Goal: Information Seeking & Learning: Learn about a topic

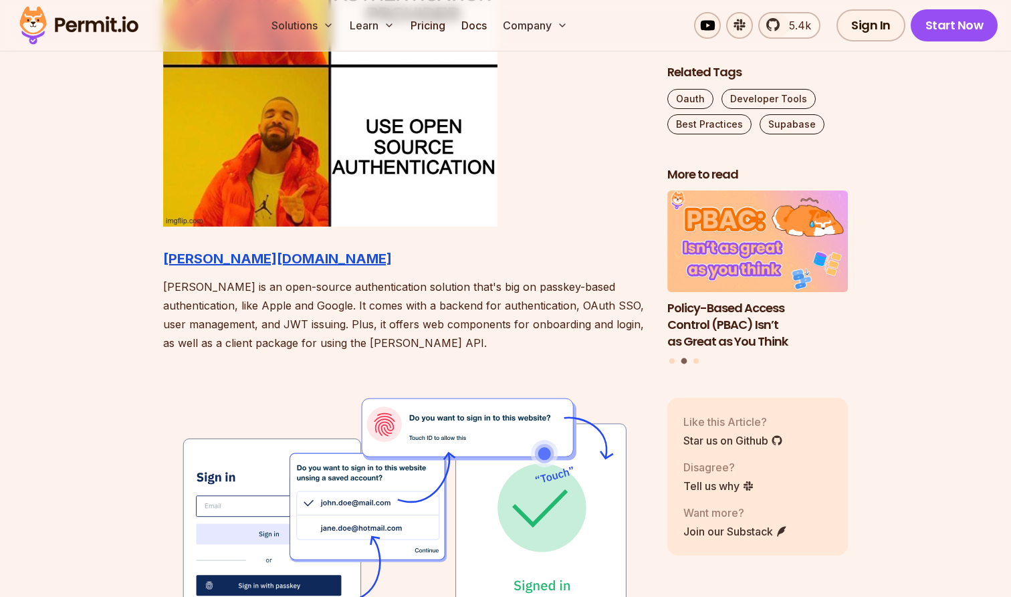
scroll to position [1639, 0]
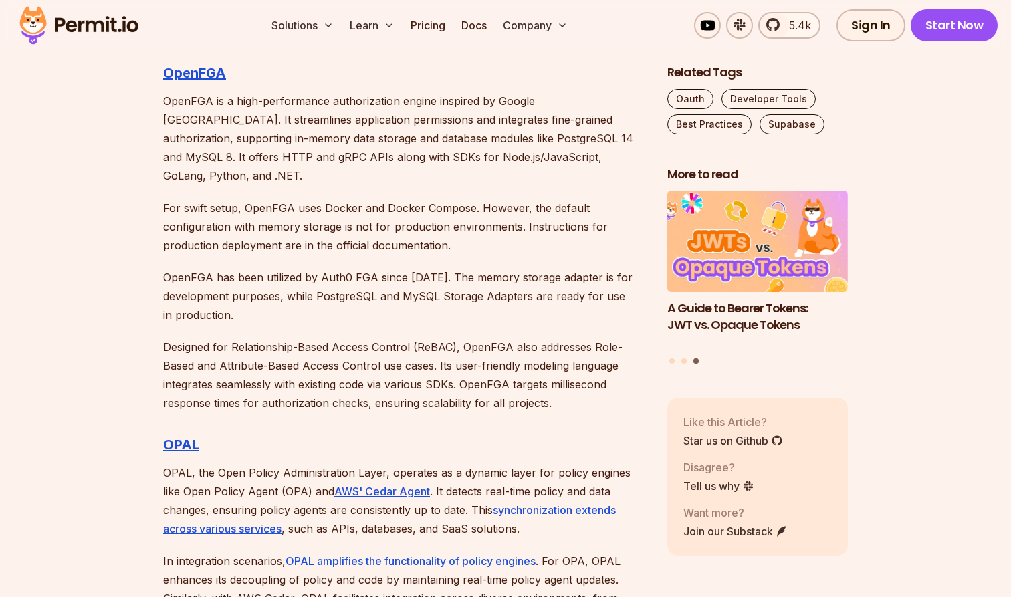
scroll to position [3501, 0]
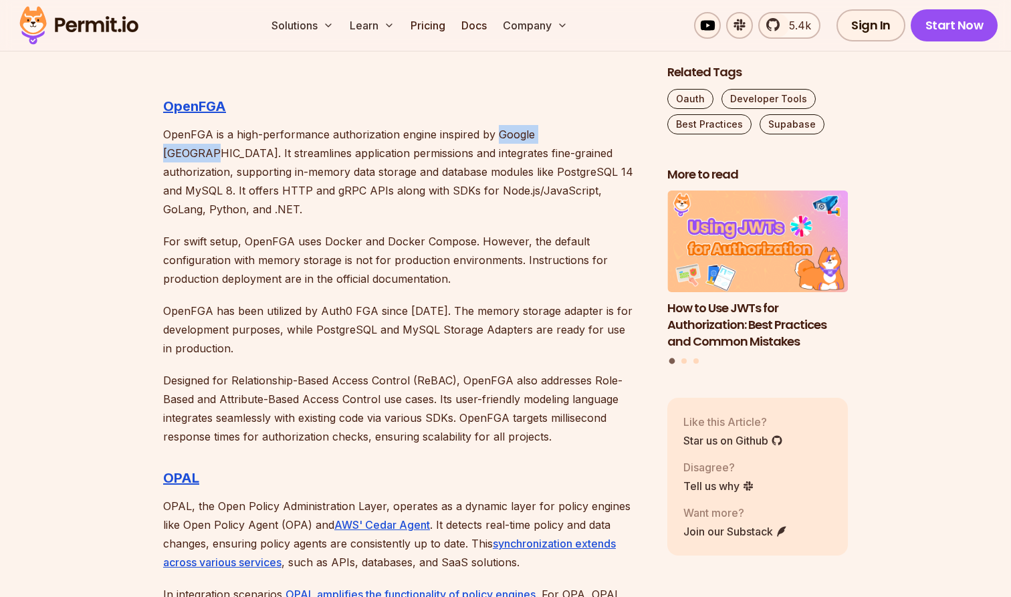
drag, startPoint x: 495, startPoint y: 134, endPoint x: 577, endPoint y: 134, distance: 82.3
click at [577, 132] on p "OpenFGA is a high-performance authorization engine inspired by Google [GEOGRAPH…" at bounding box center [404, 172] width 483 height 94
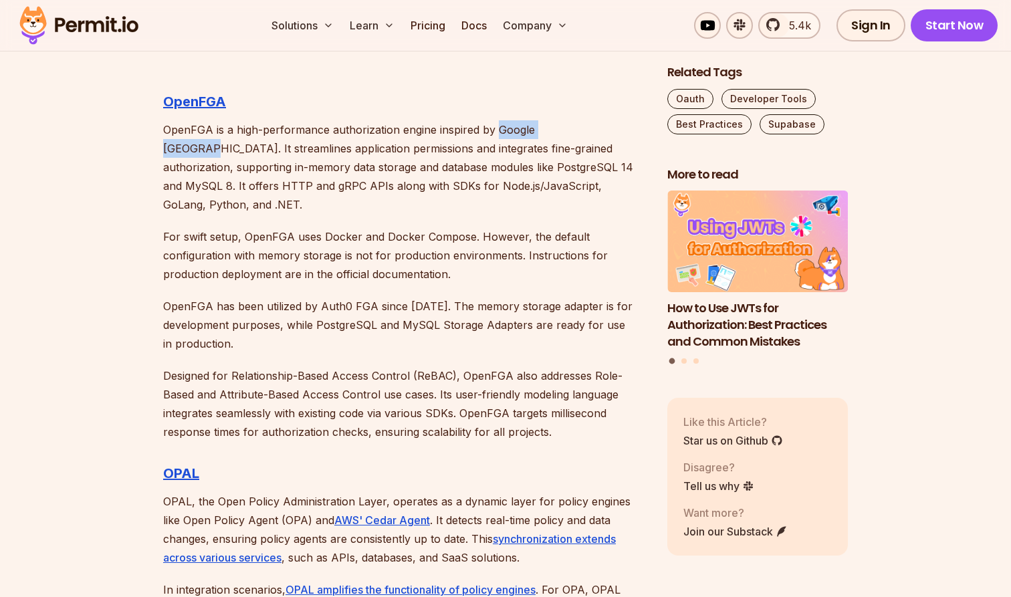
copy p "Google [GEOGRAPHIC_DATA]"
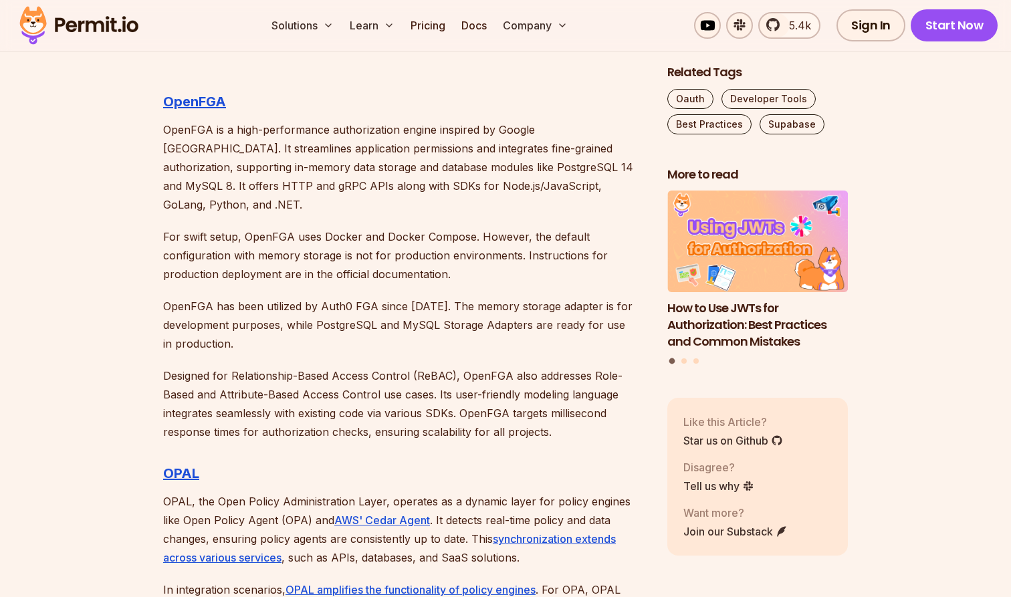
click at [501, 410] on p "Designed for Relationship-Based Access Control (ReBAC), OpenFGA also addresses …" at bounding box center [404, 404] width 483 height 75
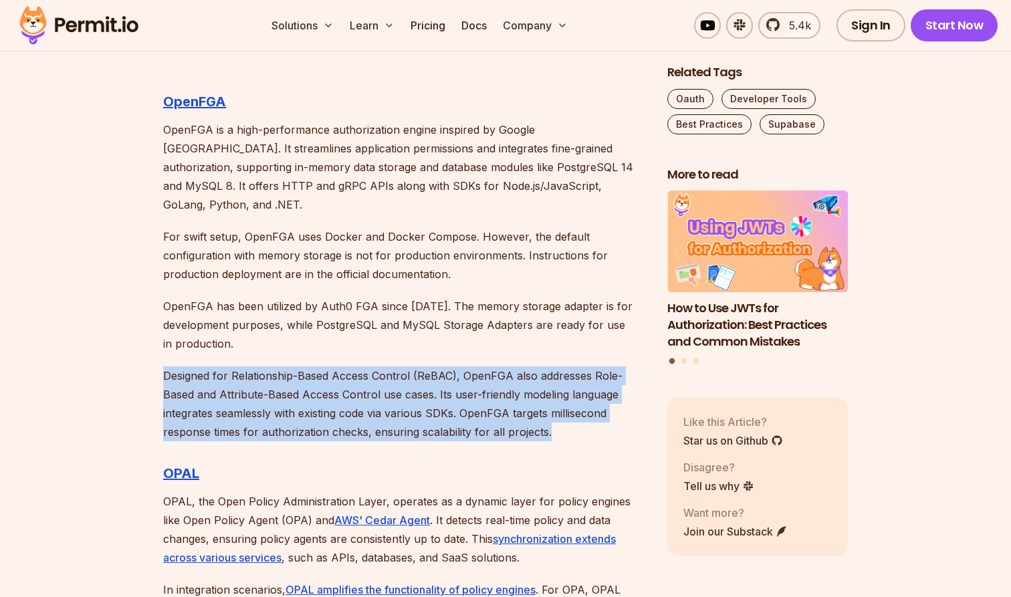
click at [501, 410] on p "Designed for Relationship-Based Access Control (ReBAC), OpenFGA also addresses …" at bounding box center [404, 404] width 483 height 75
click at [469, 412] on p "Designed for Relationship-Based Access Control (ReBAC), OpenFGA also addresses …" at bounding box center [404, 404] width 483 height 75
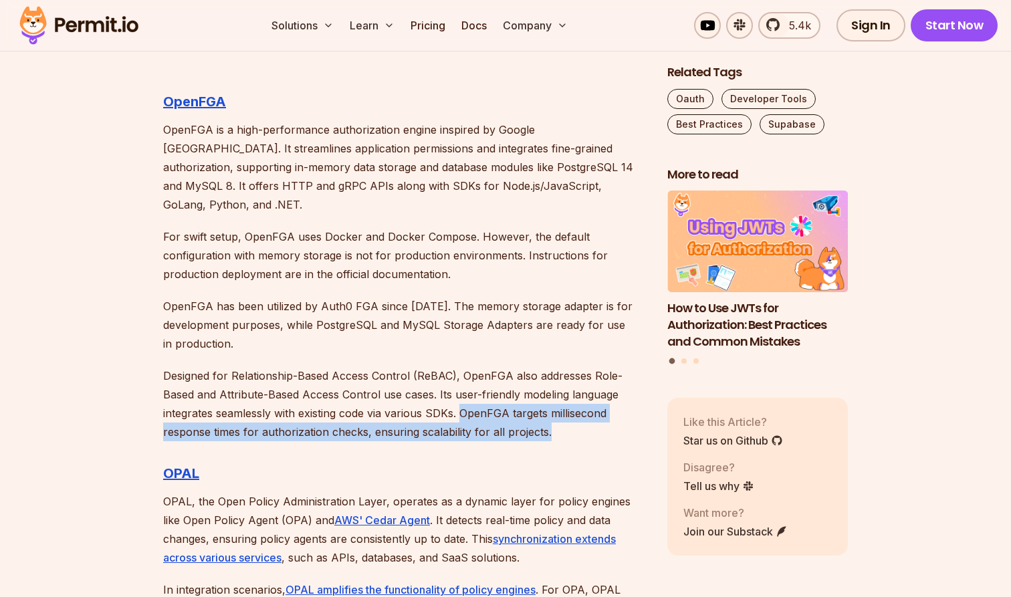
drag, startPoint x: 463, startPoint y: 396, endPoint x: 573, endPoint y: 421, distance: 112.4
click at [573, 421] on p "Designed for Relationship-Based Access Control (ReBAC), OpenFGA also addresses …" at bounding box center [404, 404] width 483 height 75
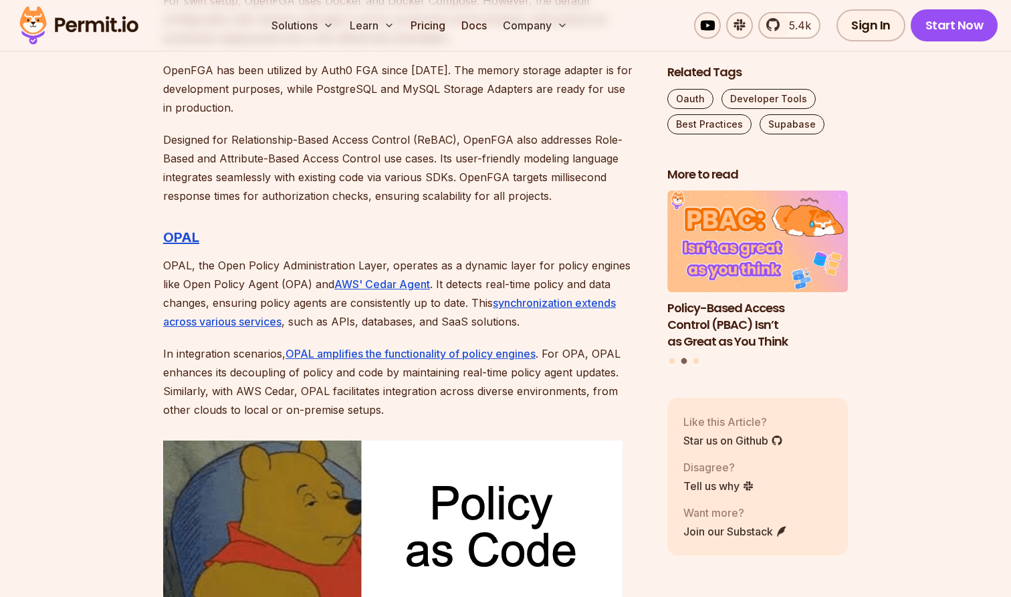
scroll to position [3755, 0]
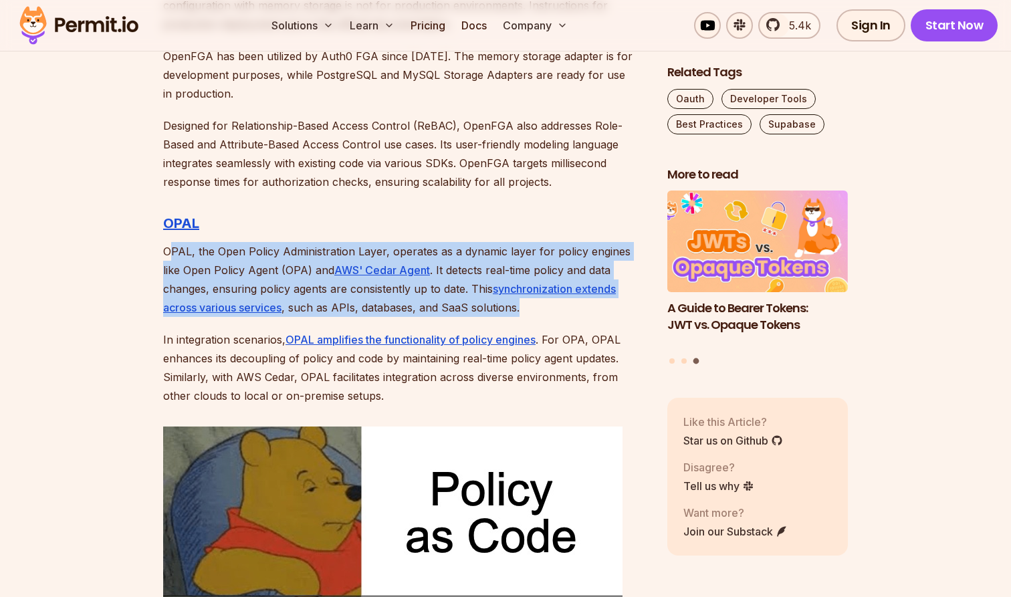
drag, startPoint x: 168, startPoint y: 231, endPoint x: 506, endPoint y: 294, distance: 343.7
click at [495, 289] on p "OPAL, the Open Policy Administration Layer, operates as a dynamic layer for pol…" at bounding box center [404, 279] width 483 height 75
click at [506, 294] on p "OPAL, the Open Policy Administration Layer, operates as a dynamic layer for pol…" at bounding box center [404, 279] width 483 height 75
drag, startPoint x: 496, startPoint y: 291, endPoint x: 34, endPoint y: 218, distance: 467.2
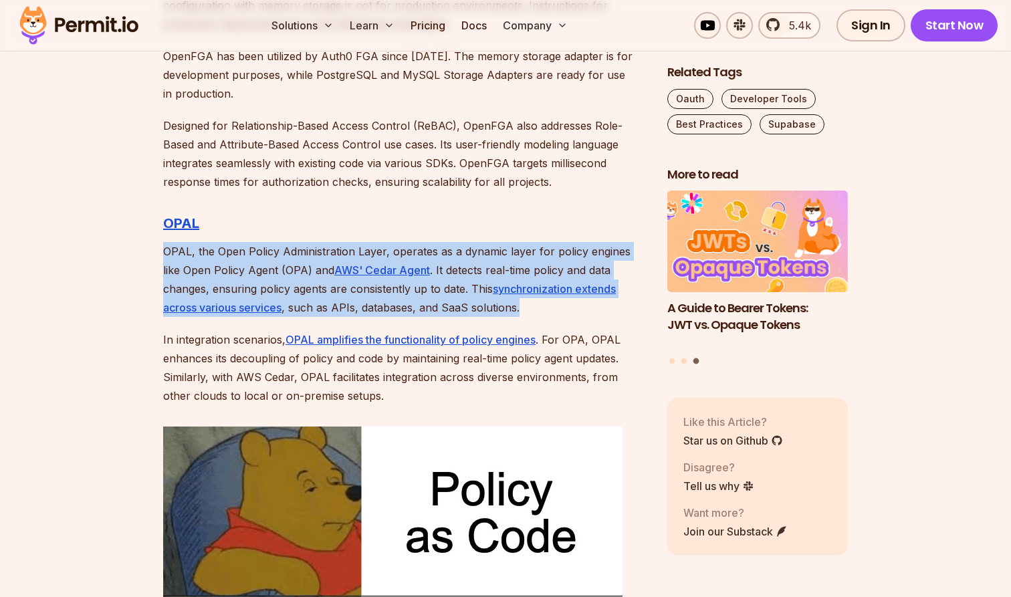
drag, startPoint x: 163, startPoint y: 226, endPoint x: 532, endPoint y: 295, distance: 374.9
click at [532, 295] on p "OPAL, the Open Policy Administration Layer, operates as a dynamic layer for pol…" at bounding box center [404, 279] width 483 height 75
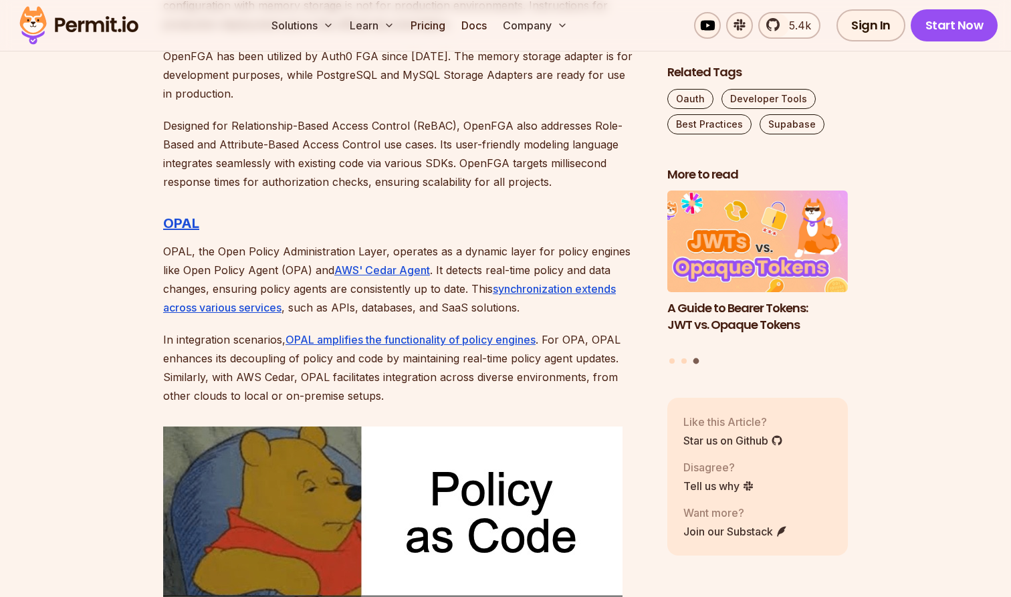
click at [532, 295] on p "OPAL, the Open Policy Administration Layer, operates as a dynamic layer for pol…" at bounding box center [404, 279] width 483 height 75
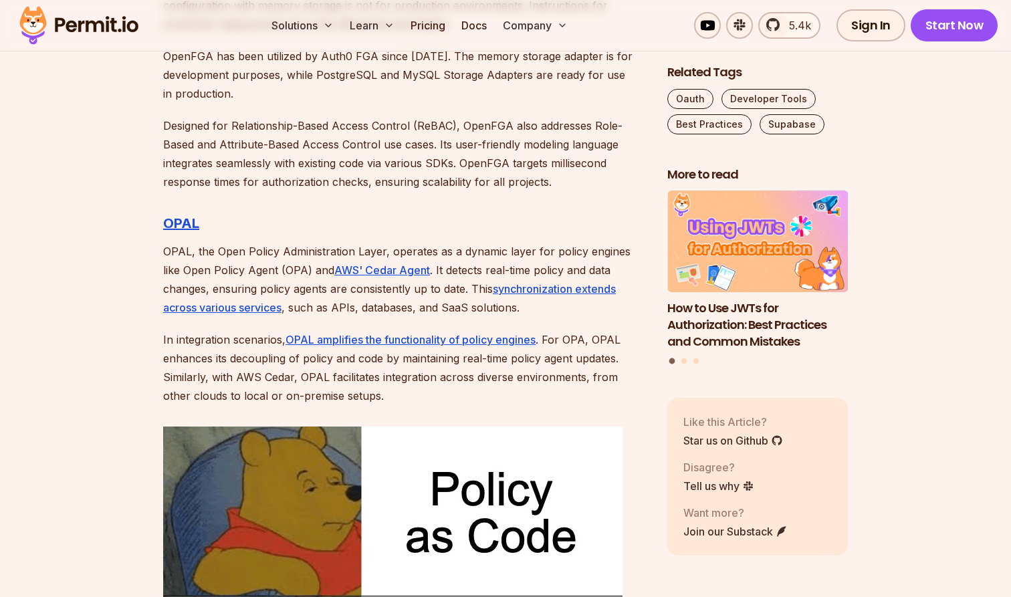
click at [167, 242] on p "OPAL, the Open Policy Administration Layer, operates as a dynamic layer for pol…" at bounding box center [404, 279] width 483 height 75
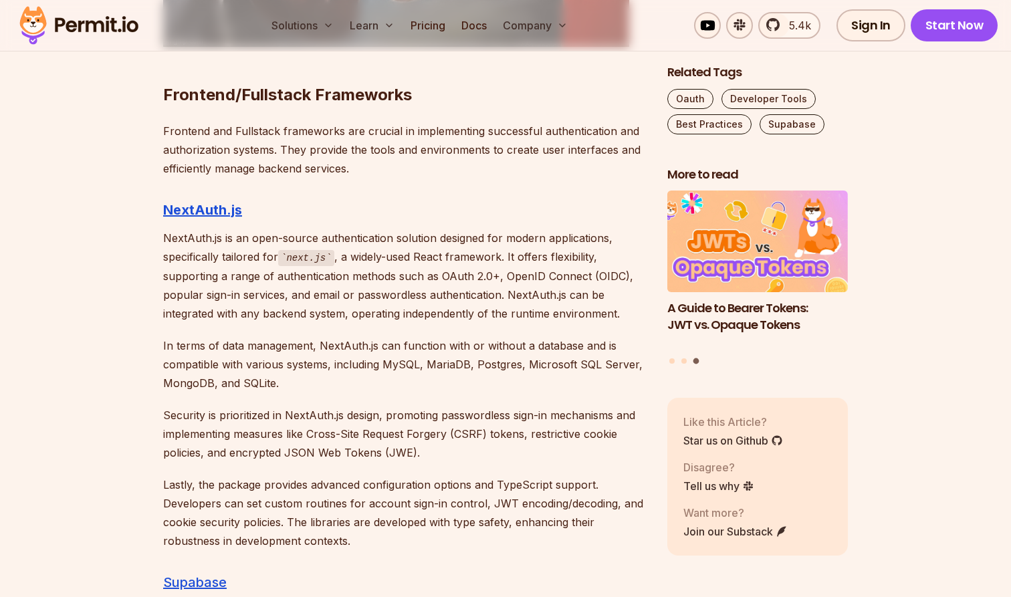
scroll to position [5128, 0]
